Goal: Manage account settings

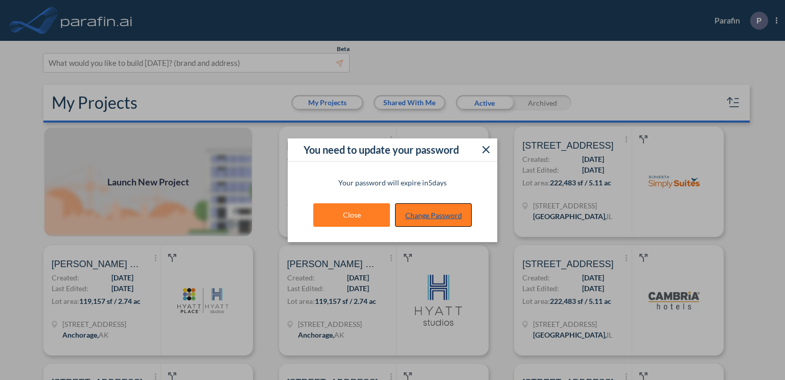
click at [440, 217] on link "Change Password" at bounding box center [433, 215] width 77 height 24
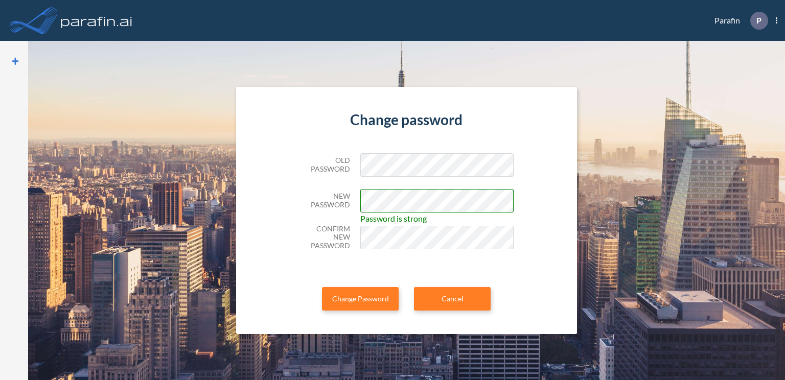
click at [532, 243] on div "Change password Old Password New Password Password is strong Confirm New Passwo…" at bounding box center [406, 210] width 340 height 247
click at [539, 234] on div "Change password Old Password New Password Password is strong Confirm New Passwo…" at bounding box center [406, 210] width 340 height 247
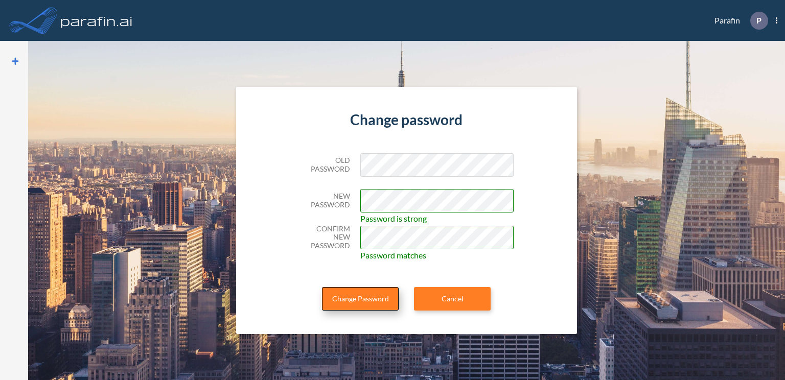
click at [364, 297] on button "Change Password" at bounding box center [360, 299] width 77 height 24
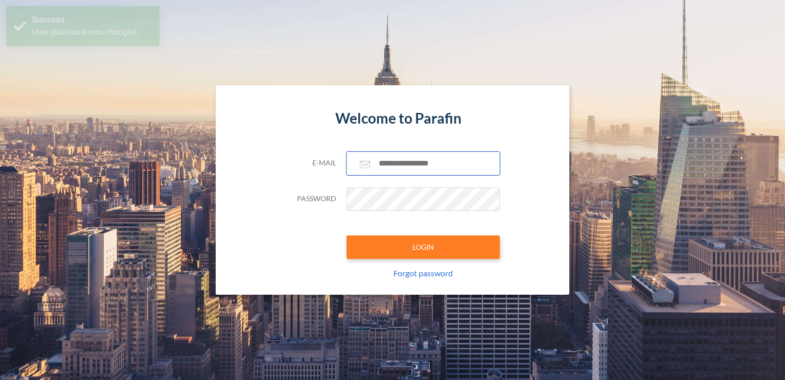
click at [416, 167] on input "text" at bounding box center [423, 164] width 153 height 24
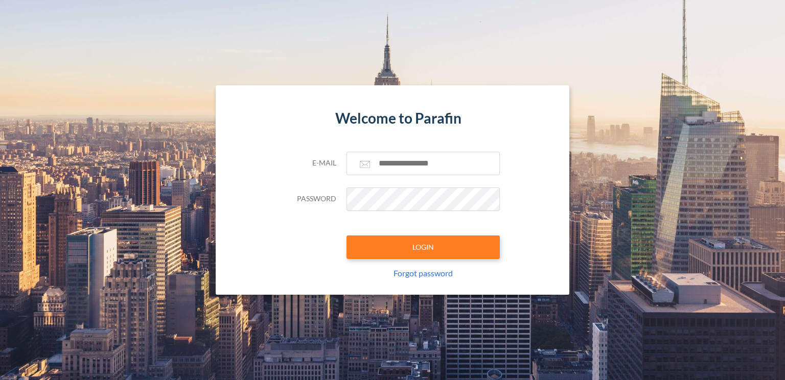
click at [534, 210] on div "Welcome to Parafin E-mail Password LOGIN Forgot password" at bounding box center [392, 190] width 353 height 210
click at [398, 167] on input "text" at bounding box center [423, 164] width 153 height 24
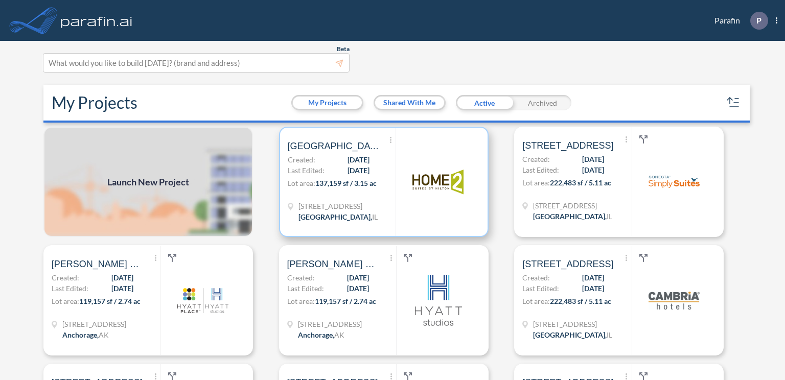
click at [332, 179] on span "137,159 sf / 3.15 ac" at bounding box center [345, 183] width 61 height 9
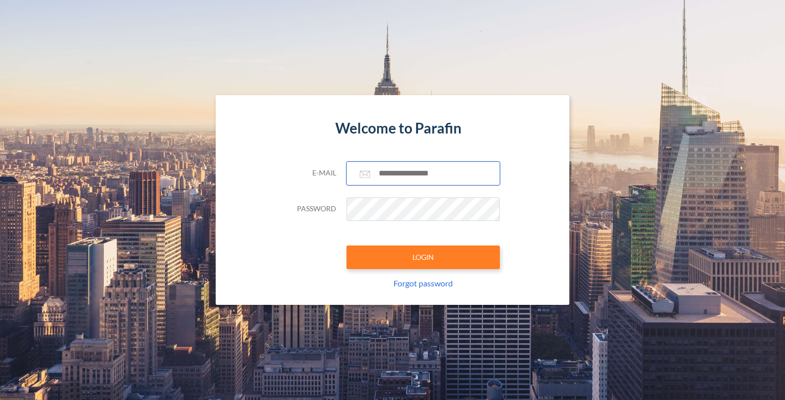
click at [413, 171] on input "text" at bounding box center [423, 174] width 153 height 24
